Goal: Obtain resource: Obtain resource

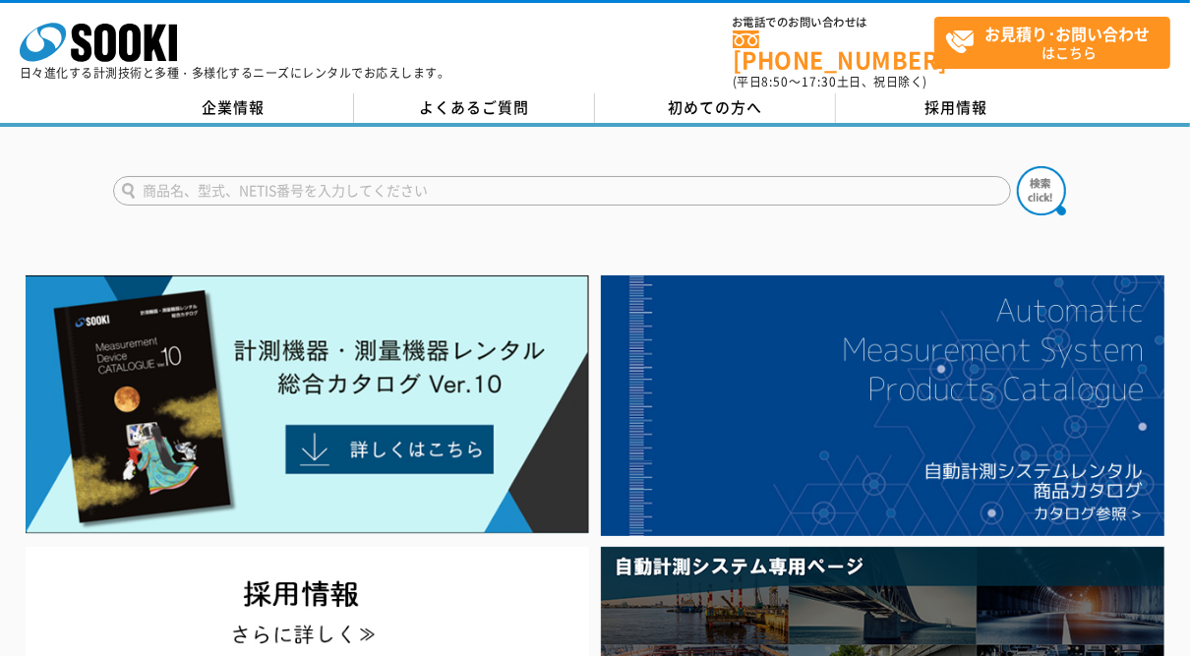
click at [479, 185] on input "text" at bounding box center [562, 191] width 898 height 30
type input "215"
click at [1037, 188] on img at bounding box center [1041, 190] width 49 height 49
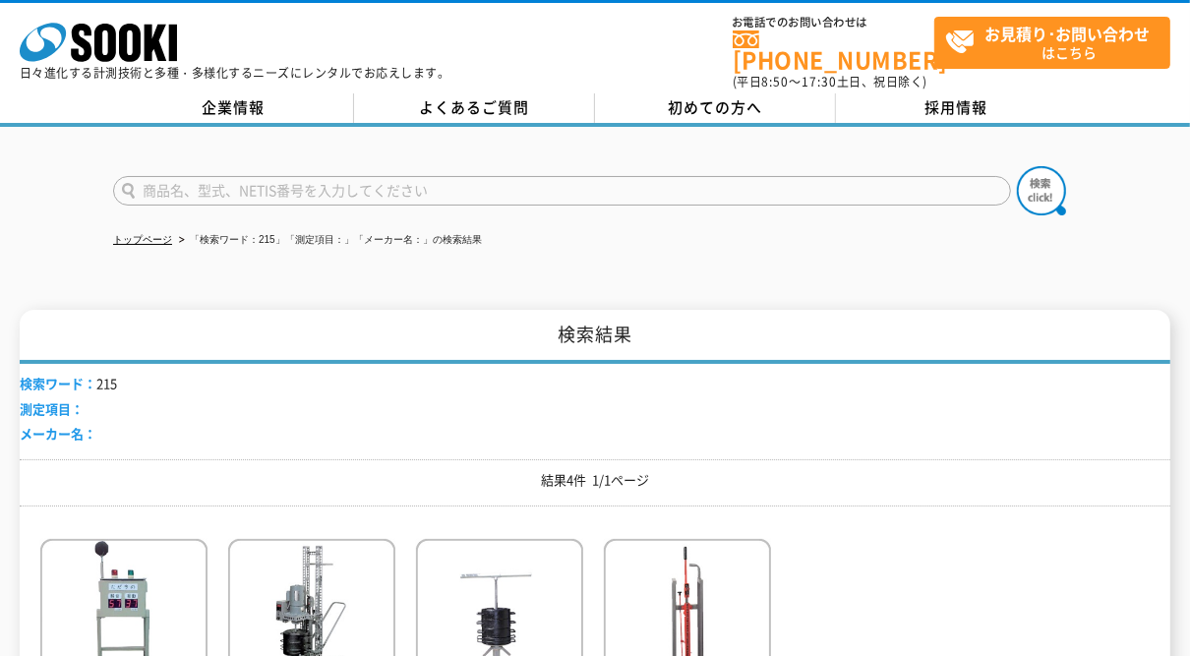
scroll to position [462, 0]
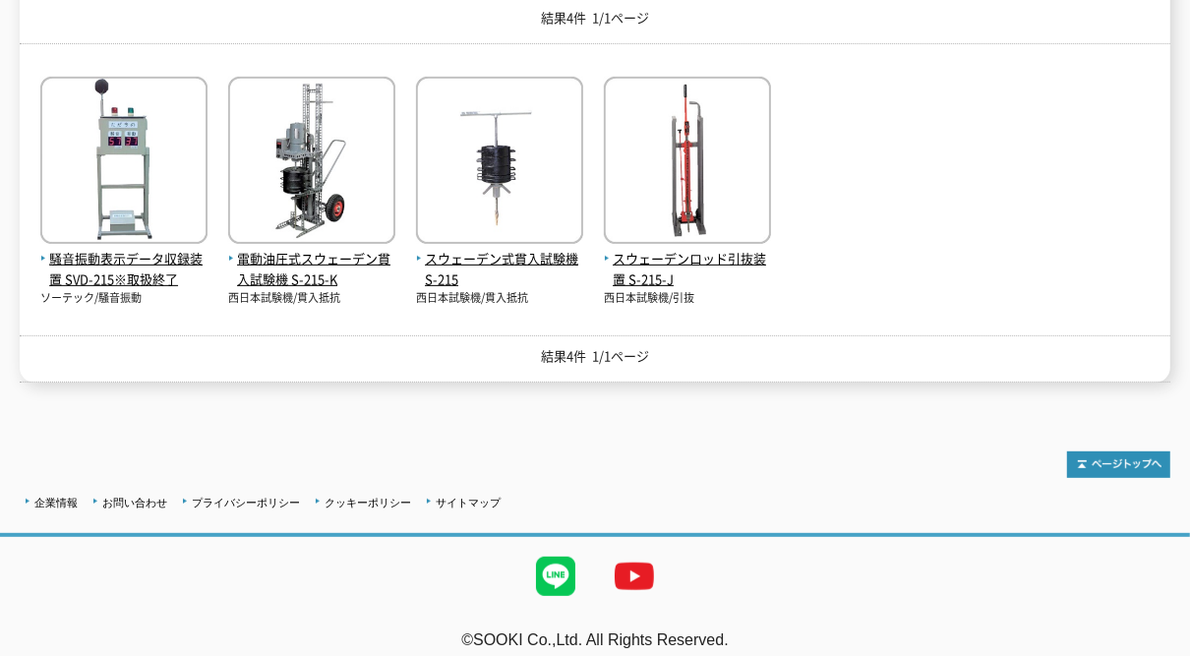
drag, startPoint x: 1093, startPoint y: 343, endPoint x: 783, endPoint y: 481, distance: 339.0
click at [783, 481] on body "株式会社 ソーキ spMenu 日々進化する計測技術と多種・多様化するニーズにレンタルでお応えします。 お電話でのお問い合わせは 0120-856-990 (…" at bounding box center [595, 104] width 1190 height 1133
click at [510, 249] on span "スウェーデン式貫入試験機 S-215" at bounding box center [499, 269] width 167 height 41
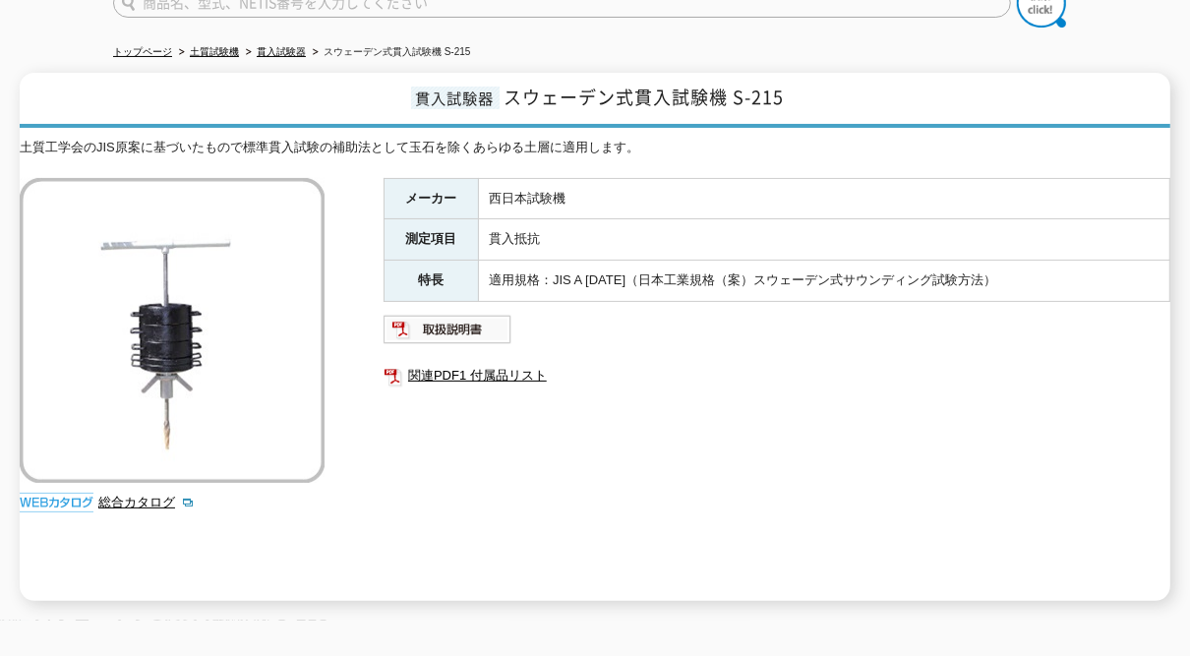
scroll to position [203, 0]
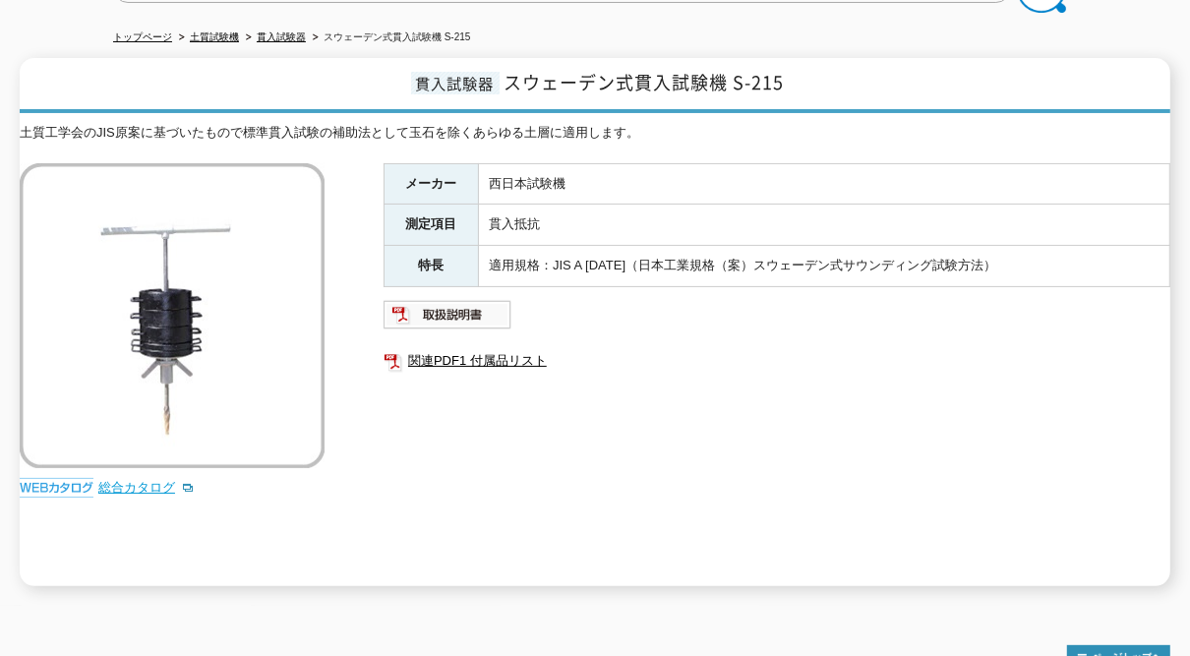
click at [136, 480] on link "総合カタログ" at bounding box center [146, 487] width 96 height 15
